Goal: Download file/media

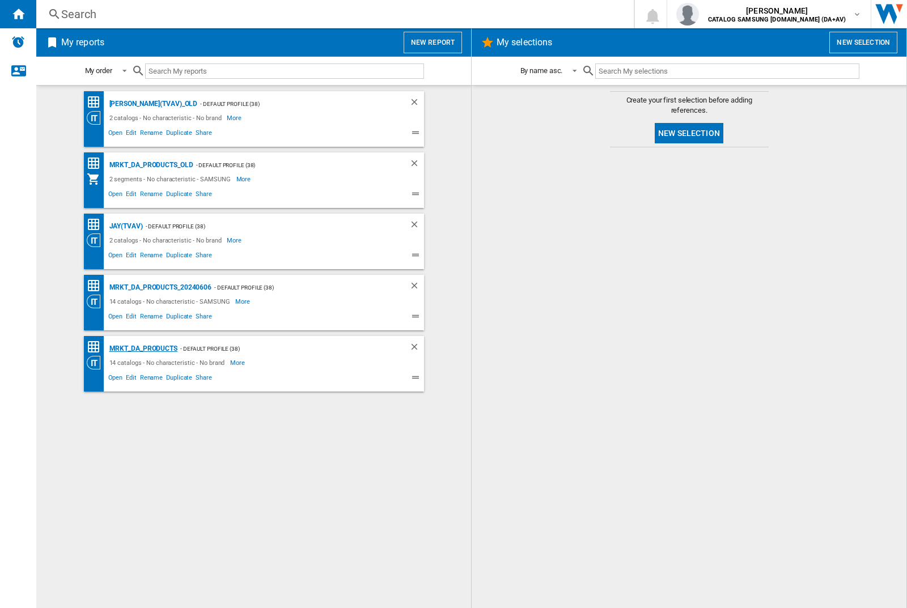
click at [143, 349] on div "MRKT_DA_PRODUCTS" at bounding box center [142, 349] width 71 height 14
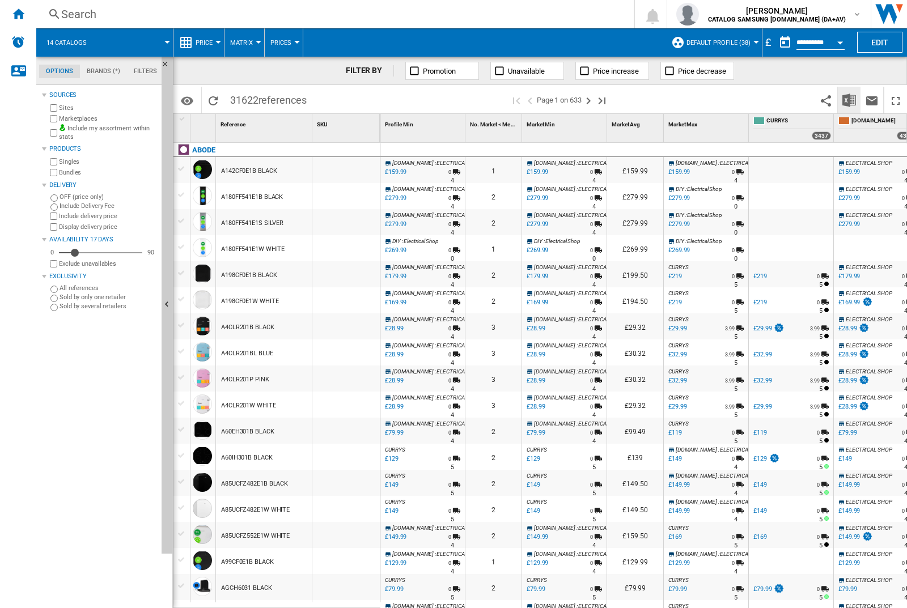
click at [849, 99] on img "Download in Excel" at bounding box center [849, 101] width 14 height 14
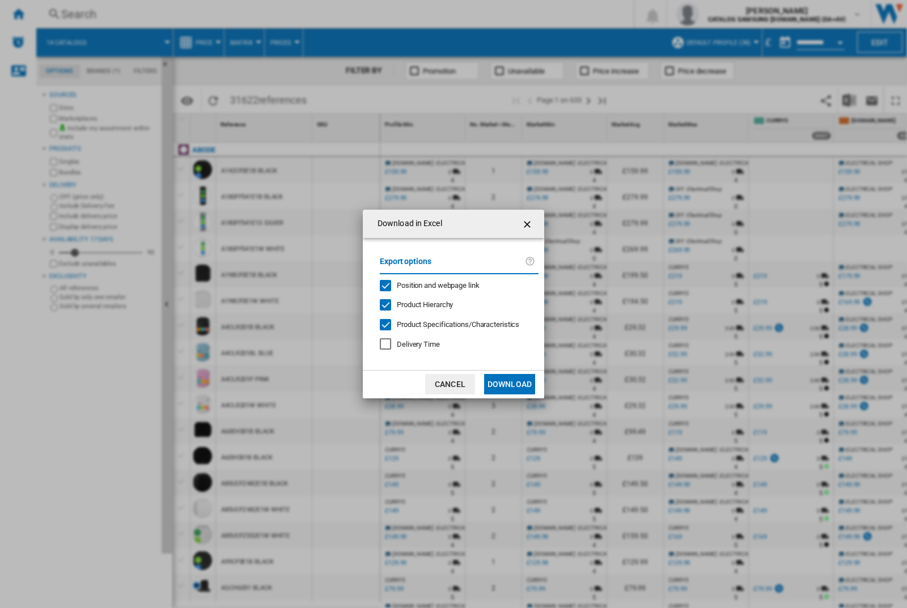
click at [430, 285] on span "Position and webpage link" at bounding box center [438, 285] width 83 height 9
click at [510, 384] on button "Download" at bounding box center [509, 384] width 51 height 20
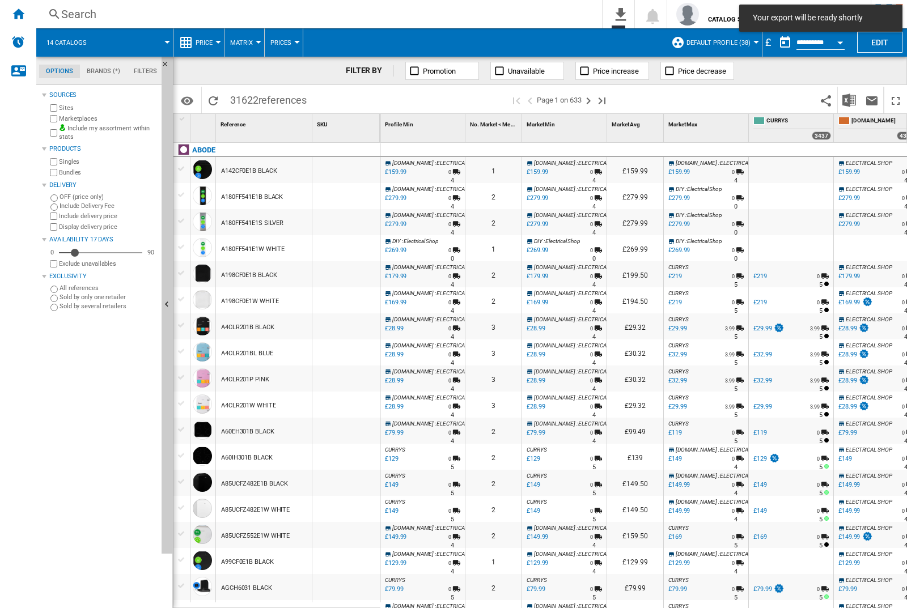
click at [350, 168] on div at bounding box center [345, 170] width 67 height 26
